Goal: Information Seeking & Learning: Learn about a topic

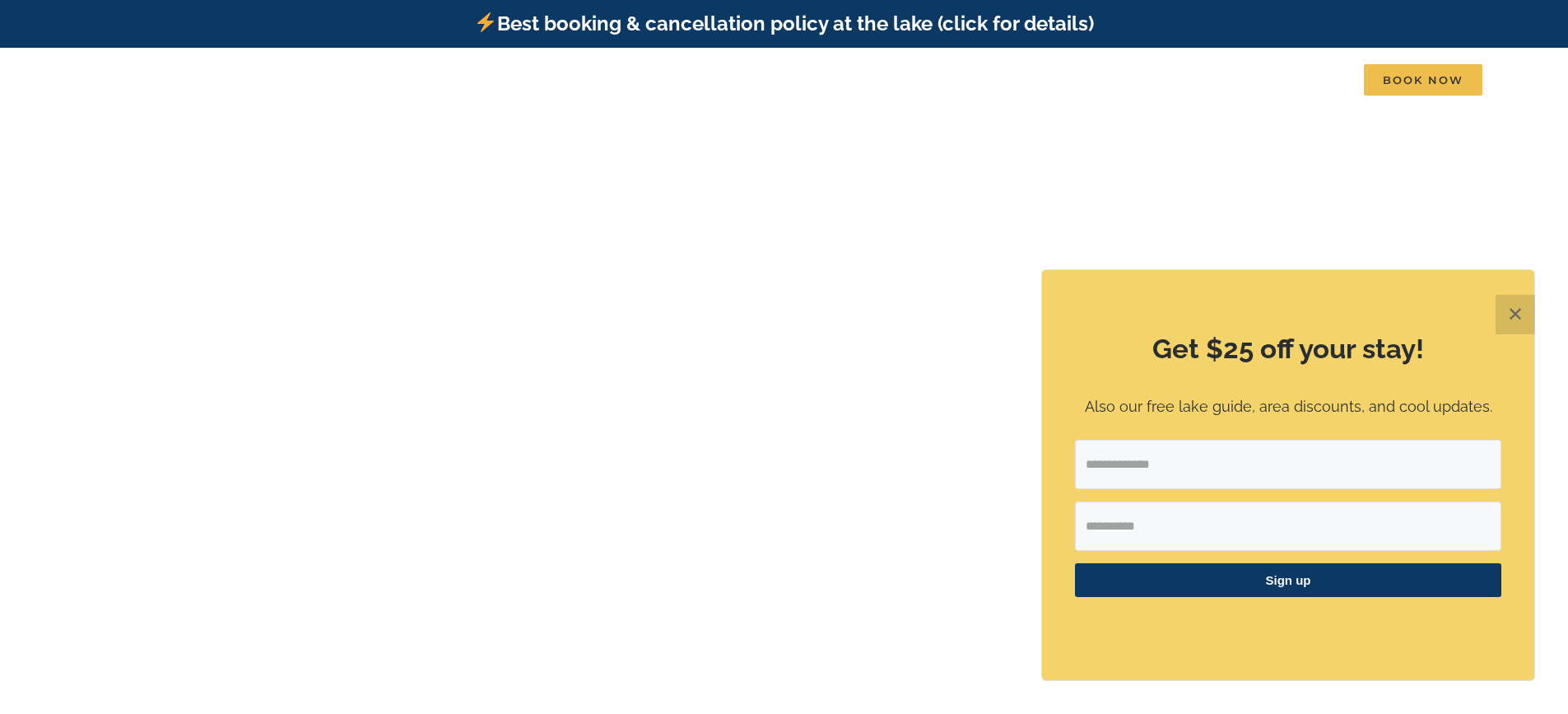
click at [1514, 322] on button "✕" at bounding box center [1516, 314] width 40 height 40
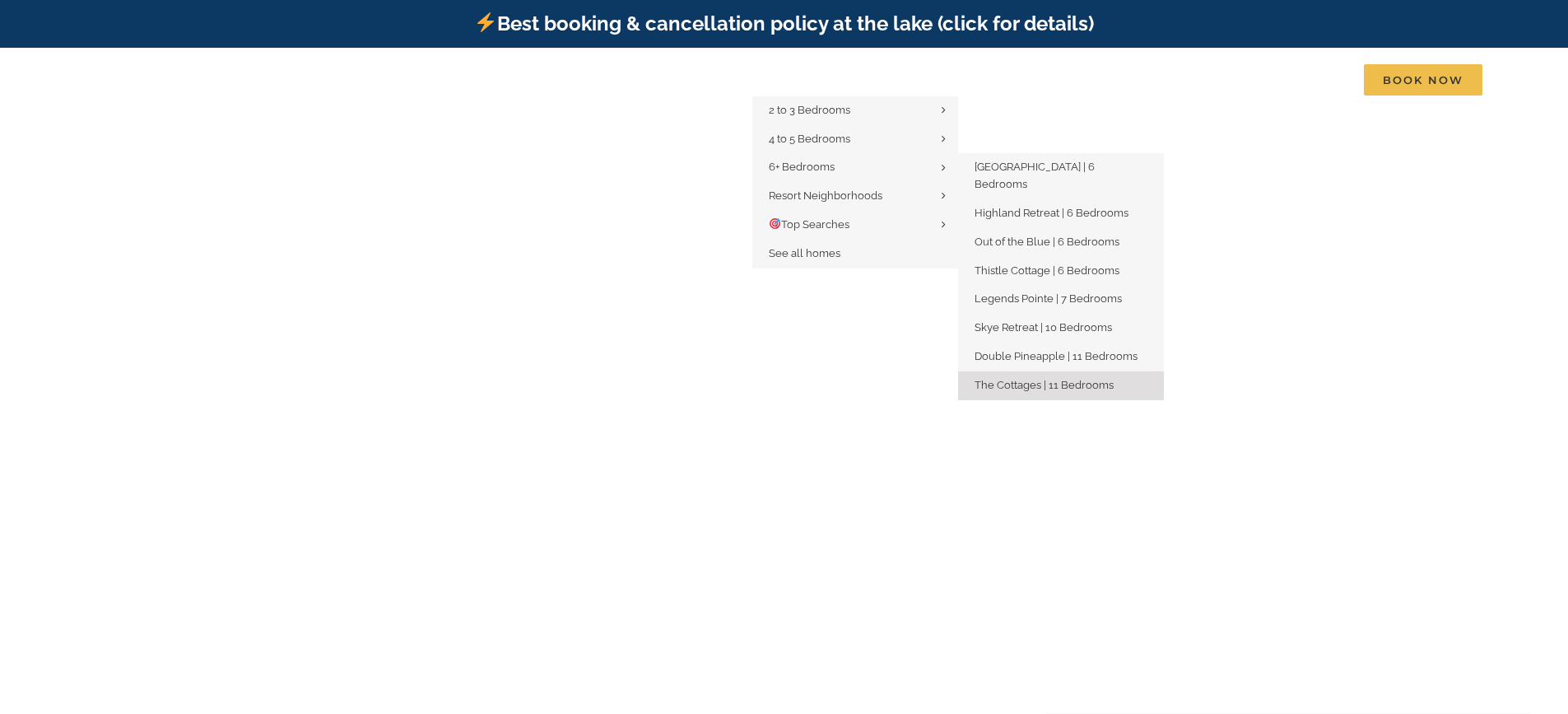
click at [1068, 379] on span "The Cottages | 11 Bedrooms" at bounding box center [1044, 385] width 139 height 12
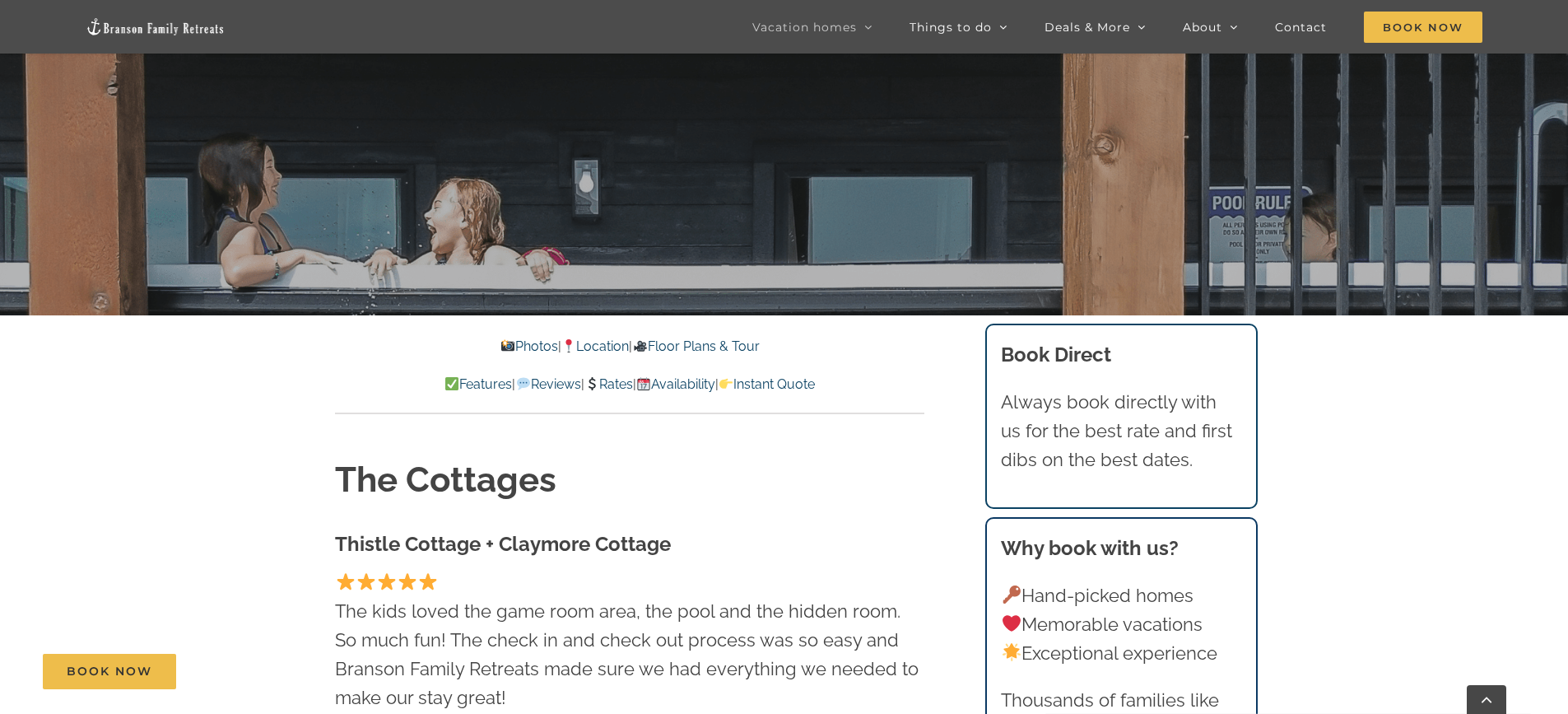
scroll to position [494, 0]
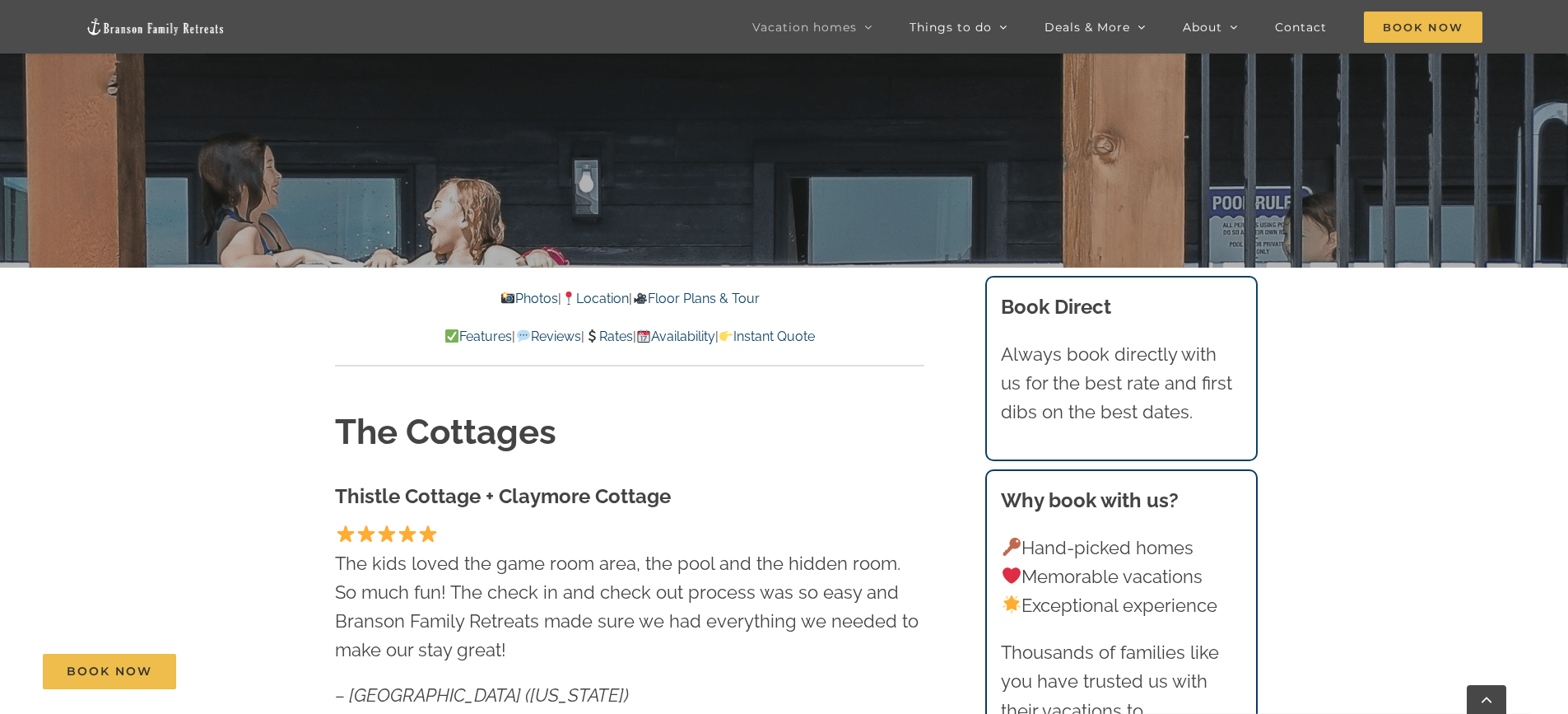
click at [613, 335] on link "Rates" at bounding box center [609, 336] width 48 height 16
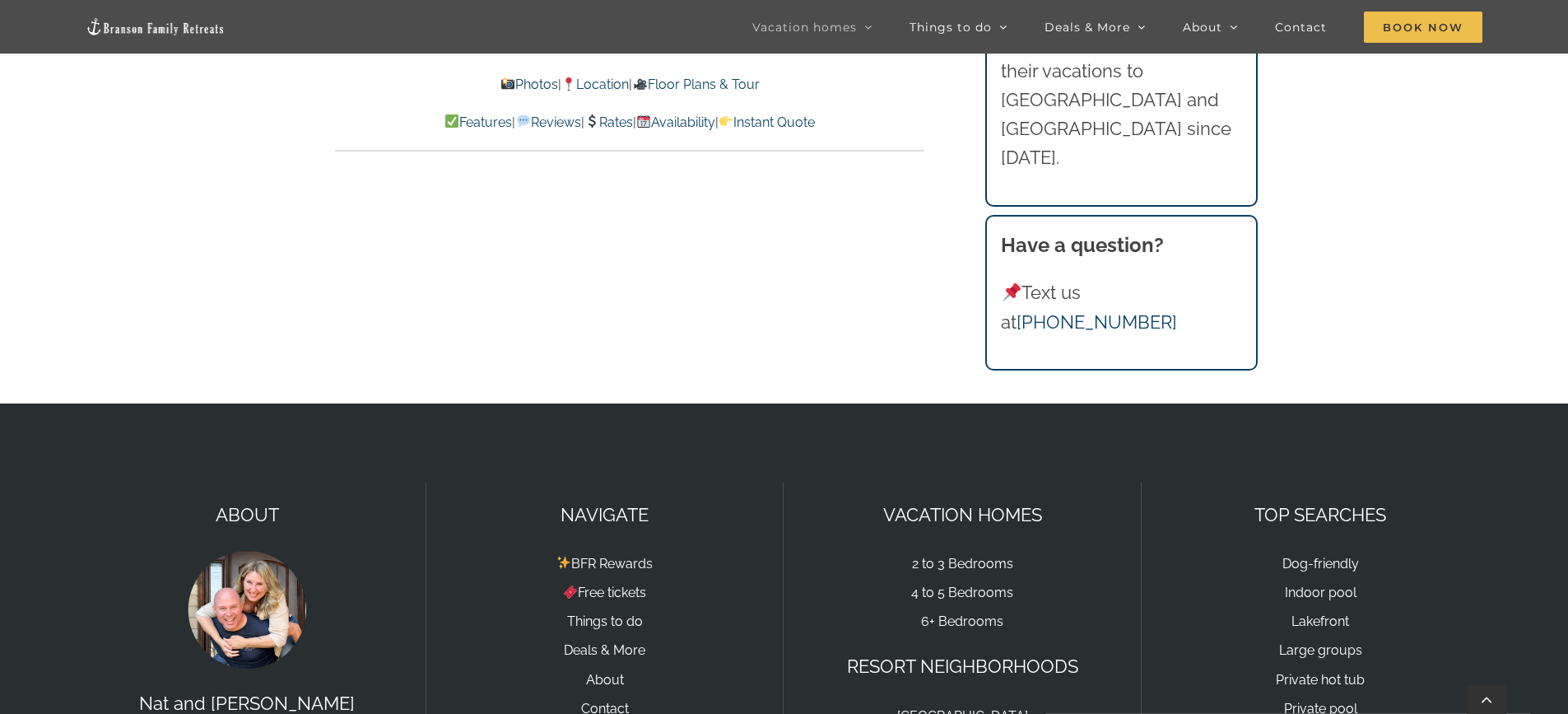
scroll to position [18447, 0]
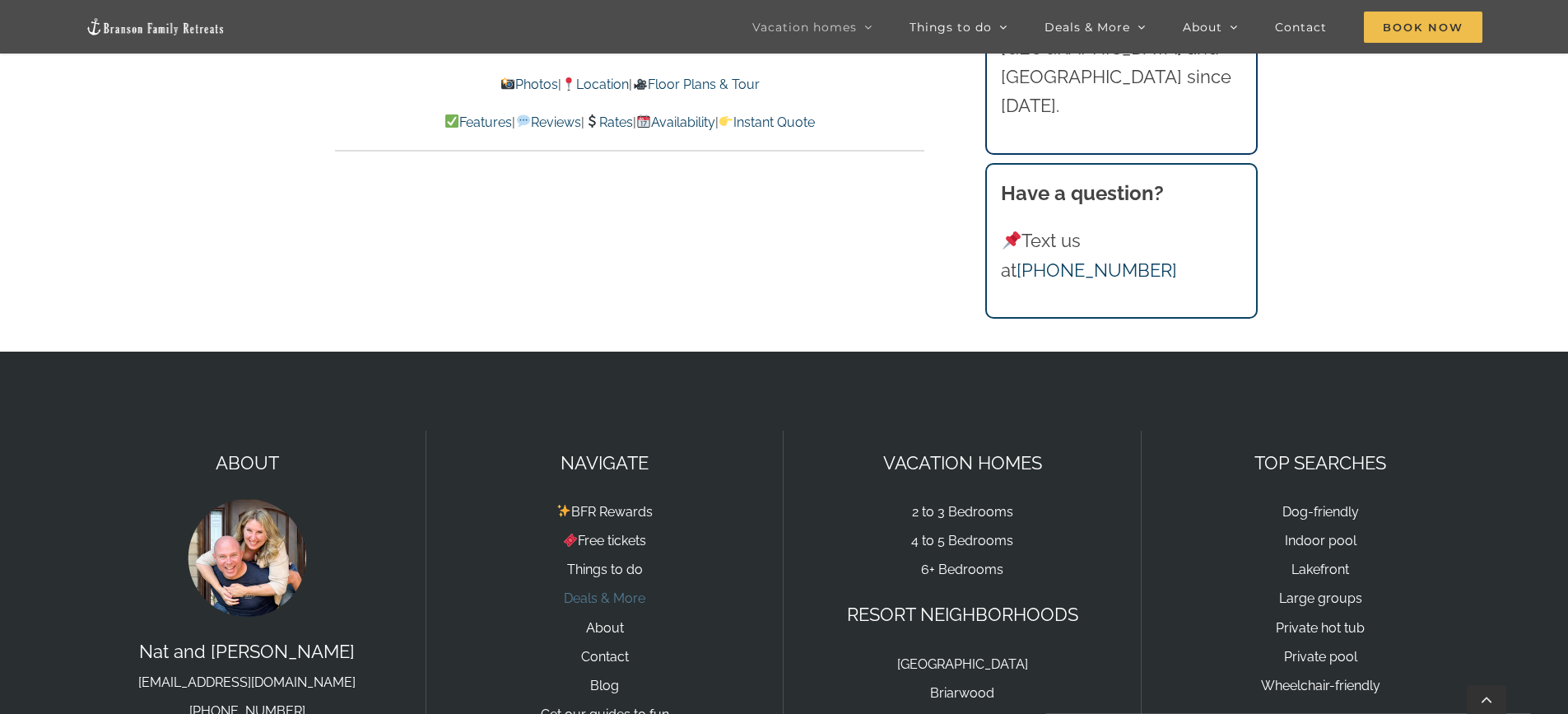
click at [620, 591] on link "Deals & More" at bounding box center [604, 598] width 81 height 16
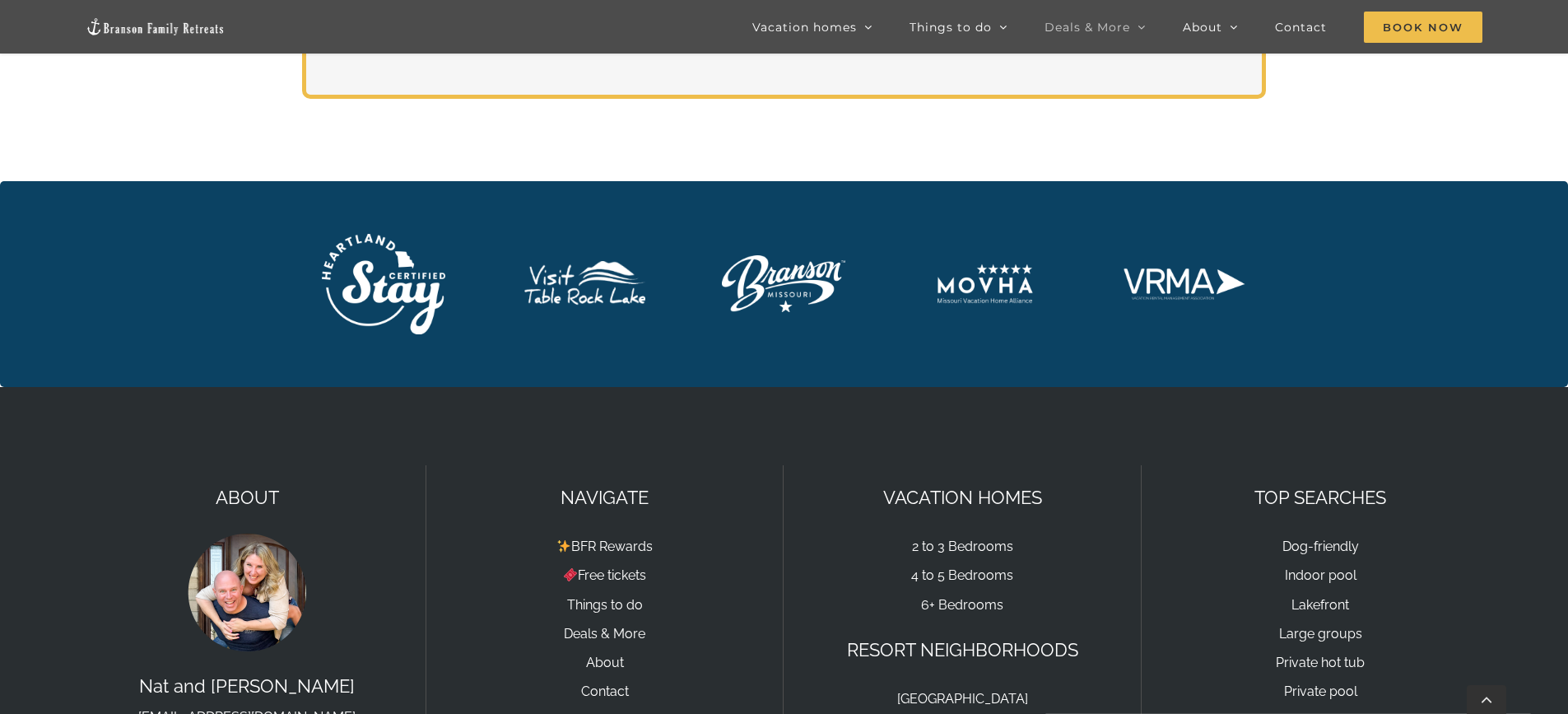
scroll to position [3540, 0]
